Goal: Task Accomplishment & Management: Manage account settings

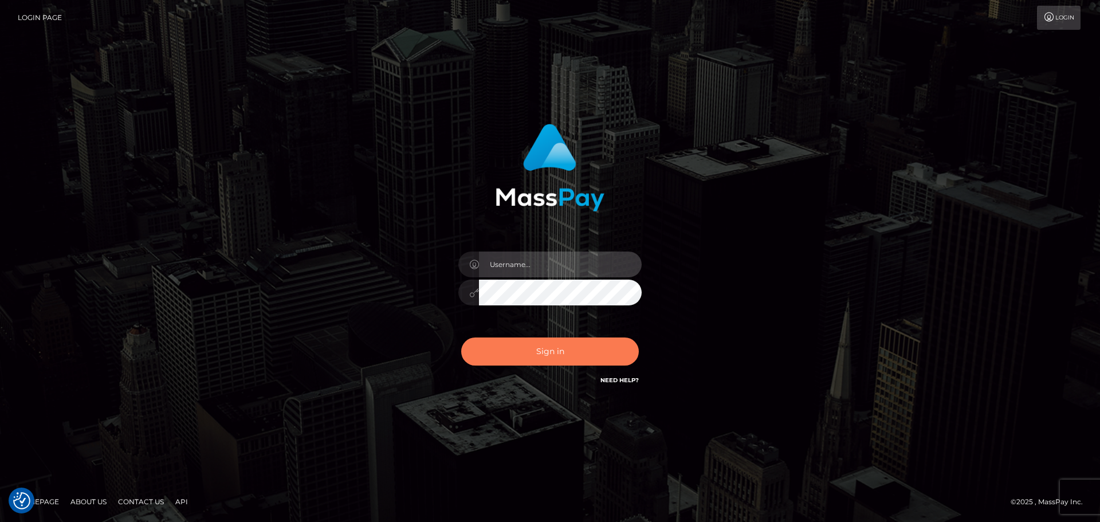
type input "Victor.rollacan"
click at [513, 342] on button "Sign in" at bounding box center [550, 351] width 178 height 28
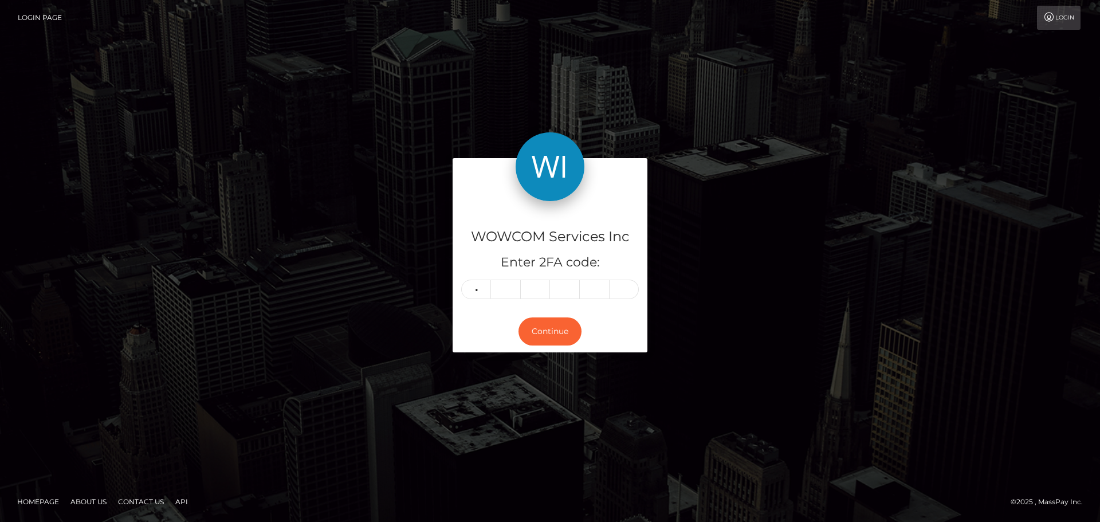
type input "4"
type input "5"
type input "0"
type input "2"
type input "8"
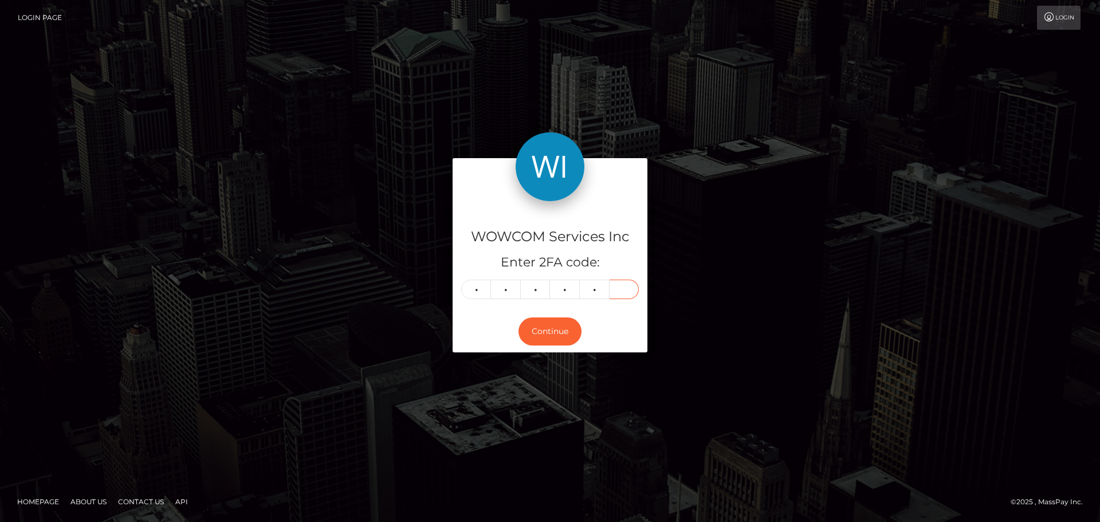
type input "8"
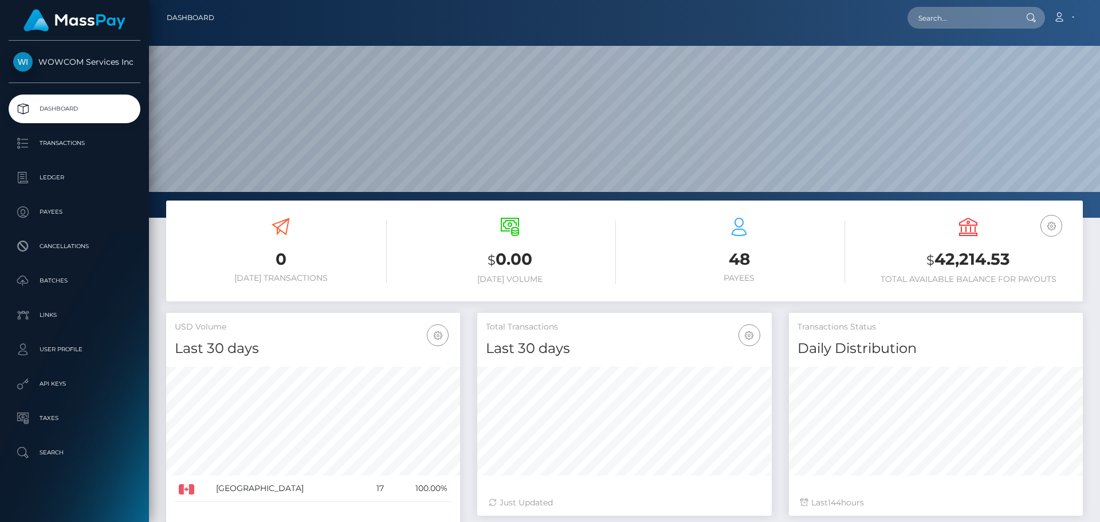
scroll to position [203, 294]
click at [1061, 18] on icon at bounding box center [1059, 17] width 12 height 9
click at [1036, 78] on link "Logout" at bounding box center [1036, 73] width 92 height 21
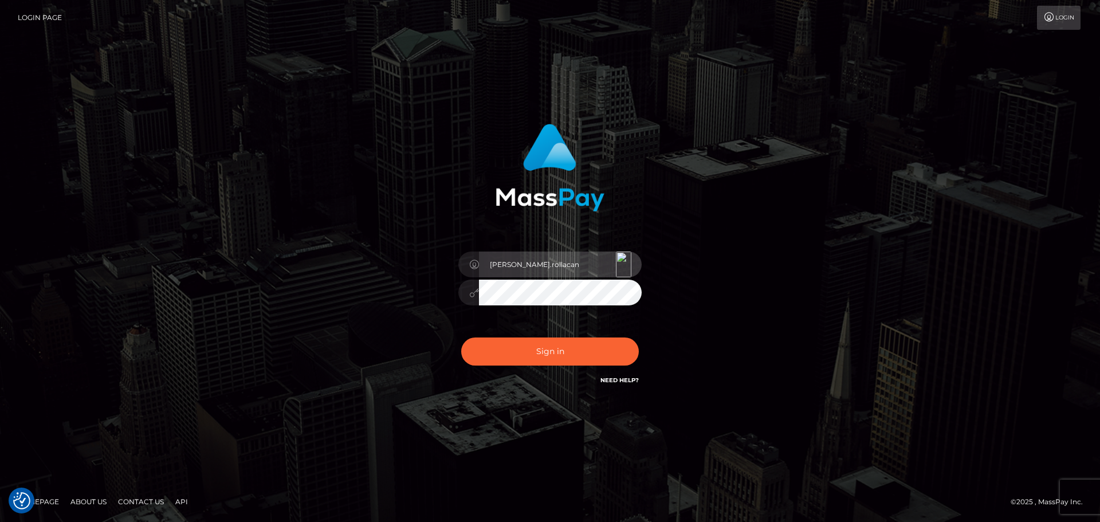
click at [577, 263] on input "Victor.rollacan" at bounding box center [560, 264] width 163 height 26
type input "Victor.wowcan2"
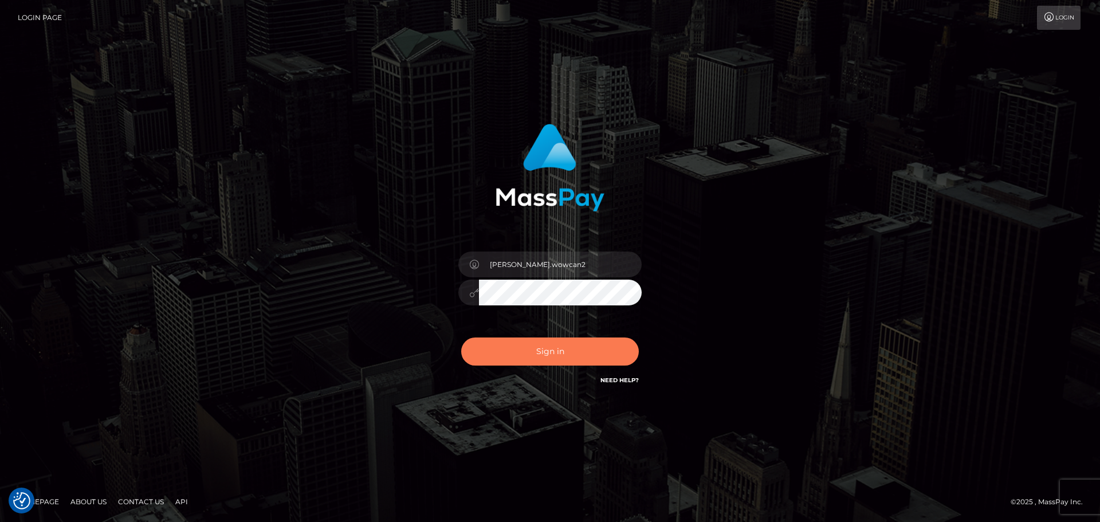
click at [615, 354] on button "Sign in" at bounding box center [550, 351] width 178 height 28
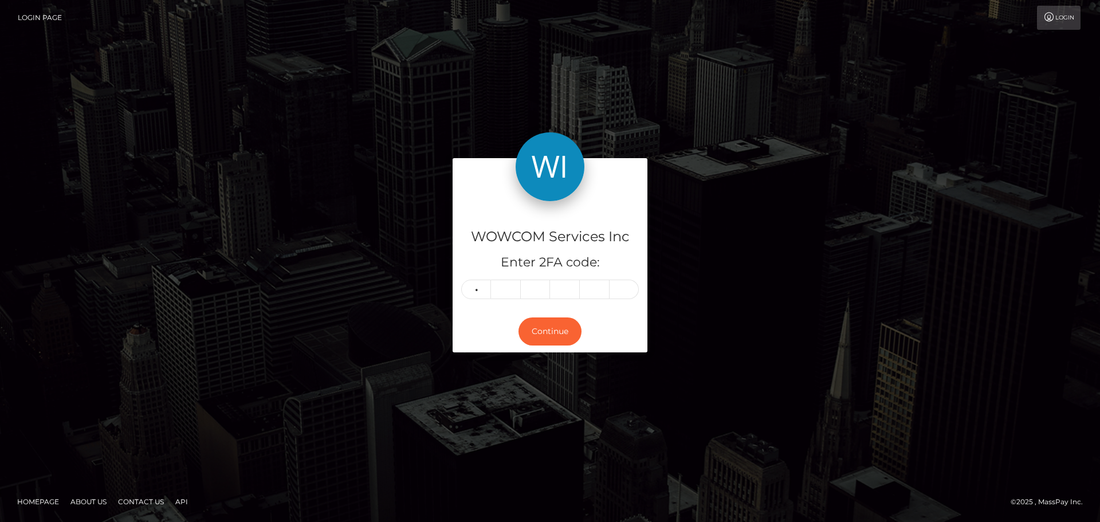
type input "6"
type input "3"
type input "6"
type input "3"
type input "6"
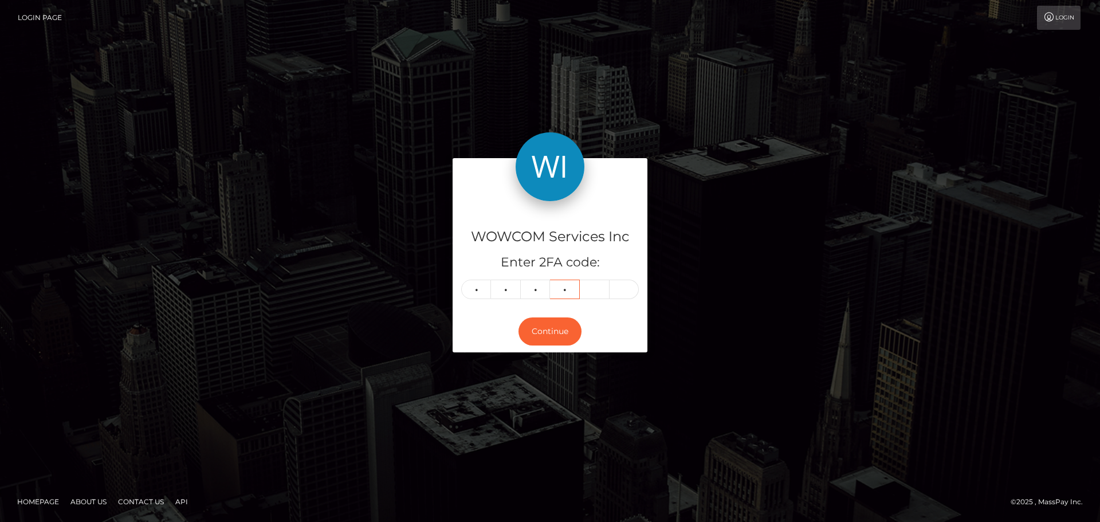
type input "1"
type input "6"
type input "5"
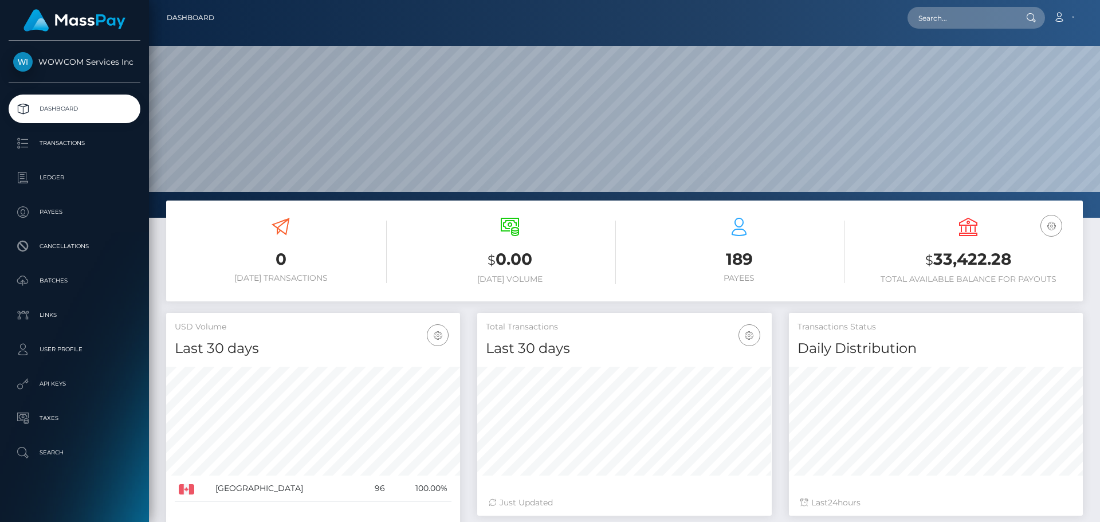
scroll to position [203, 294]
click at [1002, 265] on h3 "$ 33,422.28" at bounding box center [968, 259] width 212 height 23
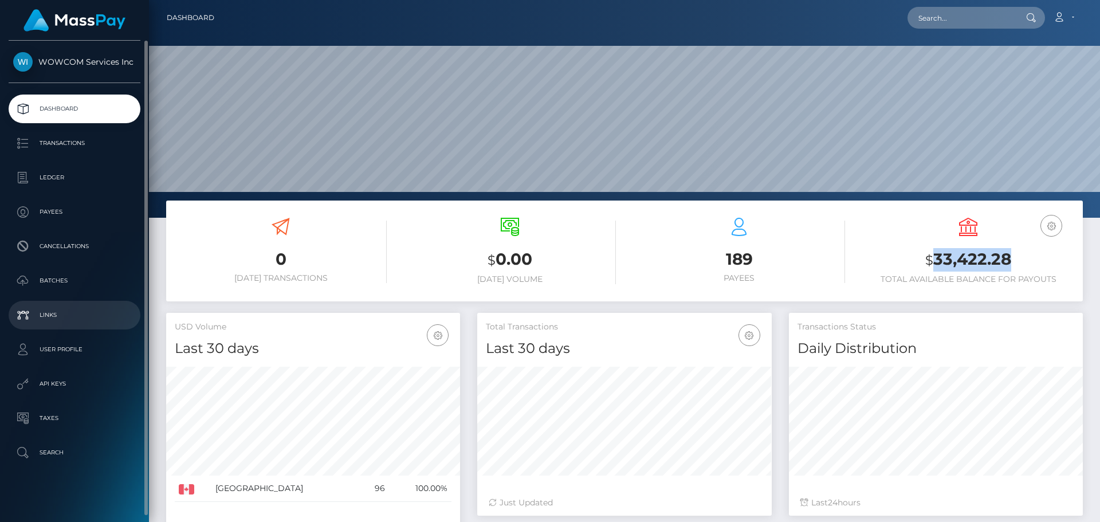
copy h3 "33,422.28"
